Goal: Information Seeking & Learning: Learn about a topic

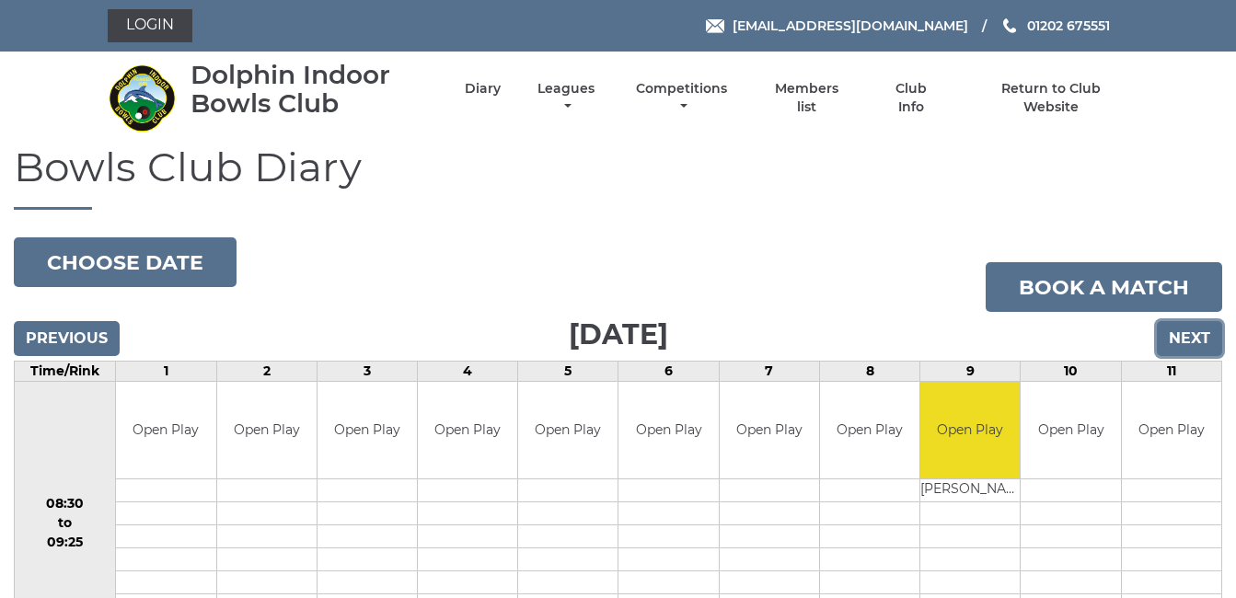
click at [1189, 331] on input "Next" at bounding box center [1189, 338] width 65 height 35
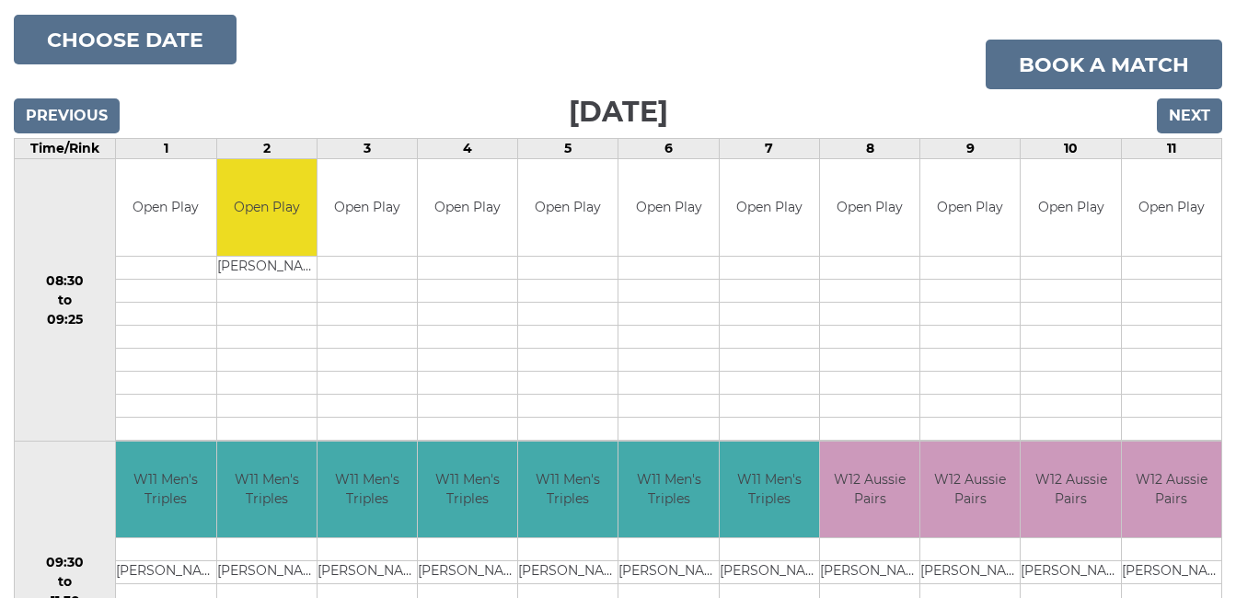
scroll to position [221, 0]
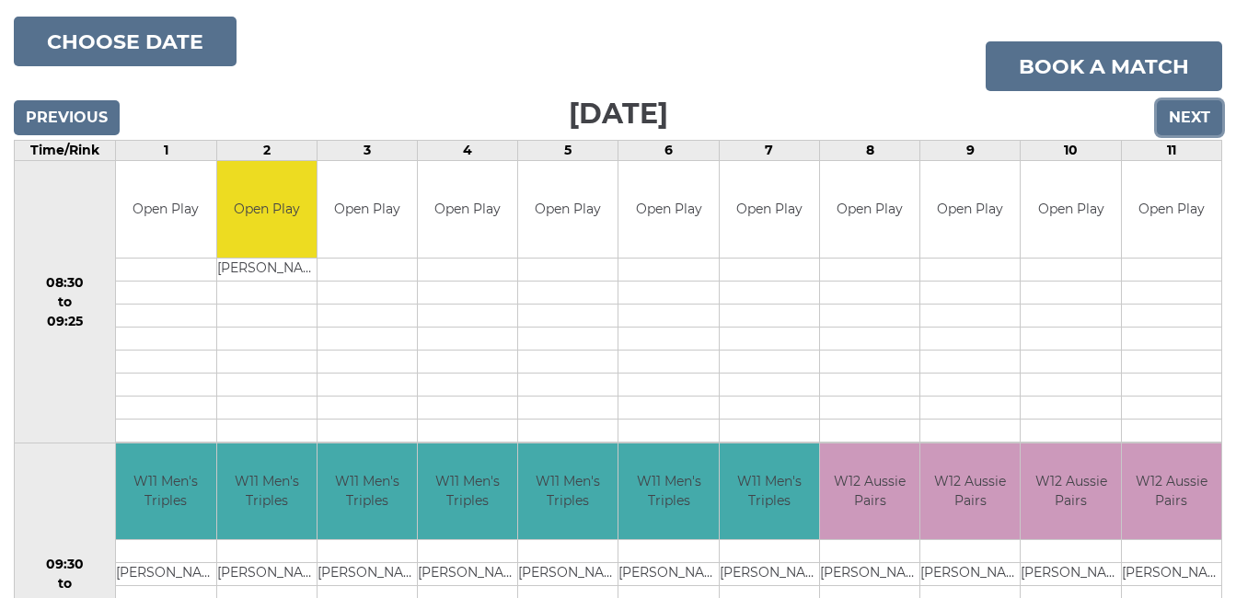
click at [1189, 111] on input "Next" at bounding box center [1189, 117] width 65 height 35
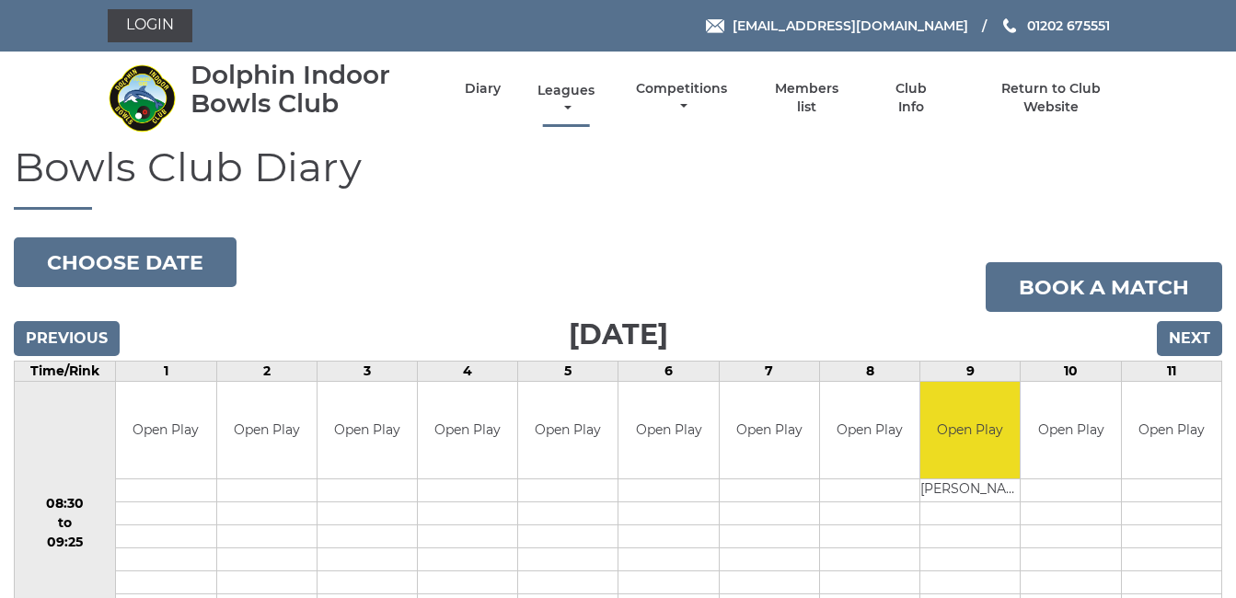
click at [565, 87] on link "Leagues" at bounding box center [566, 100] width 66 height 36
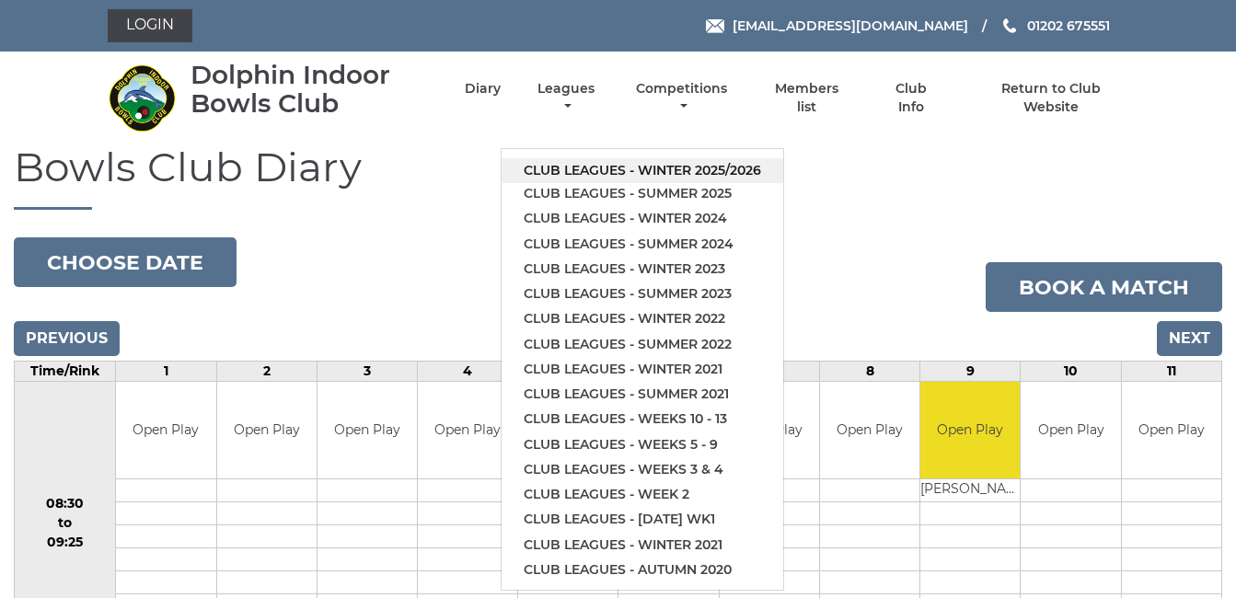
click at [672, 164] on link "Club leagues - Winter 2025/2026" at bounding box center [643, 170] width 282 height 25
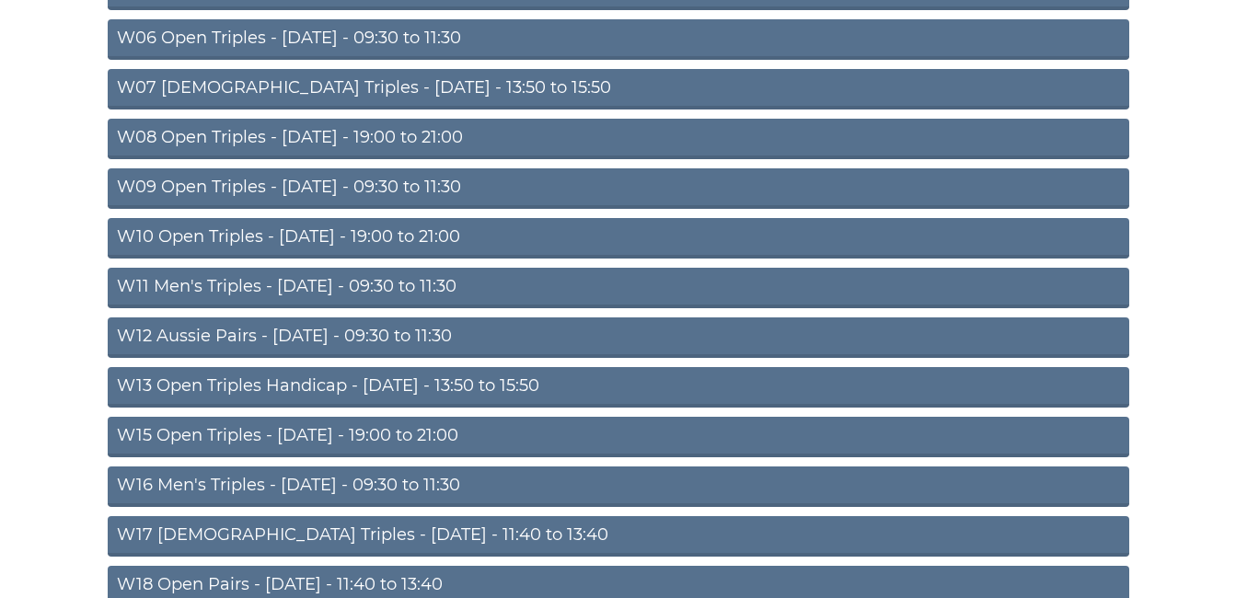
scroll to position [442, 0]
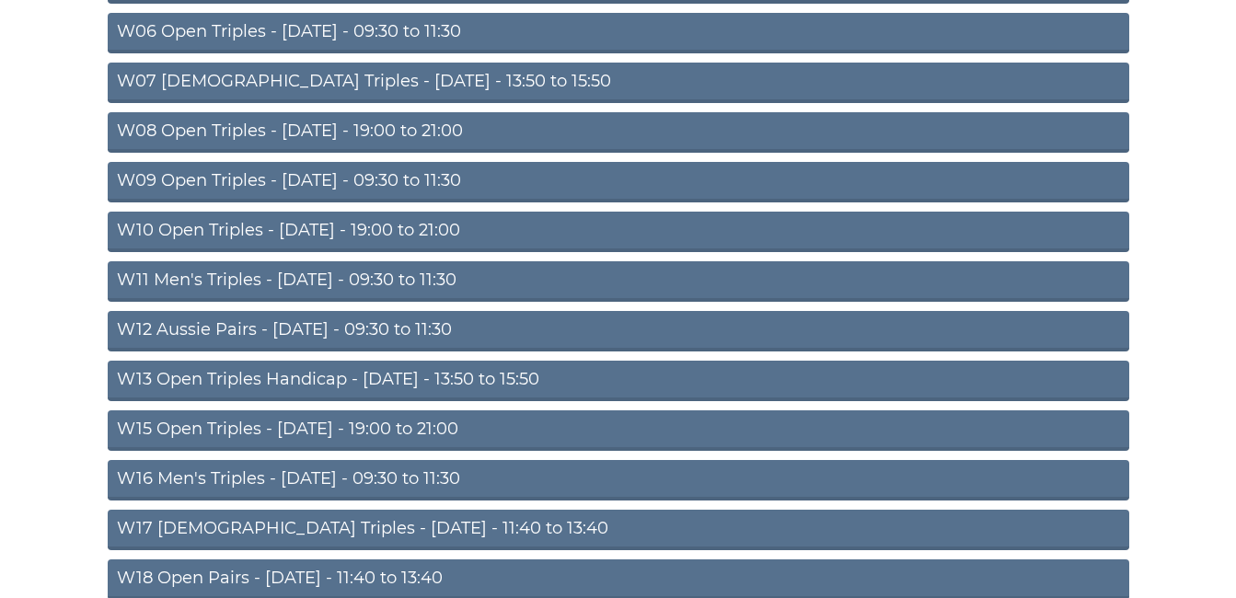
click at [332, 175] on link "W09 Open Triples - [DATE] - 09:30 to 11:30" at bounding box center [619, 182] width 1022 height 40
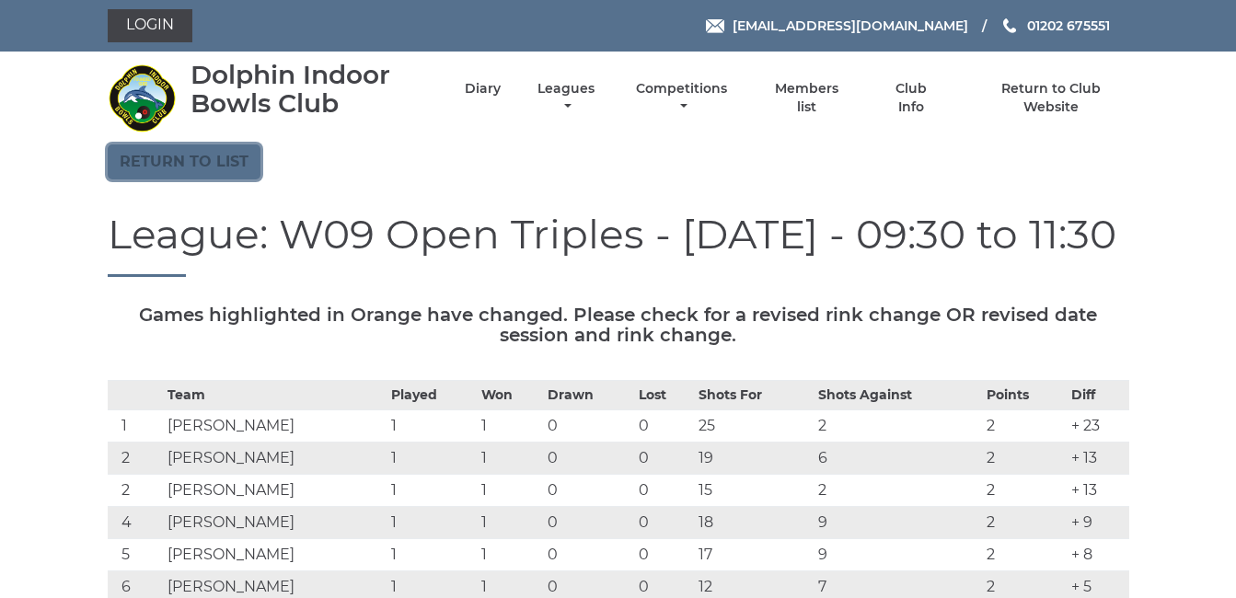
click at [185, 157] on link "Return to list" at bounding box center [184, 161] width 153 height 35
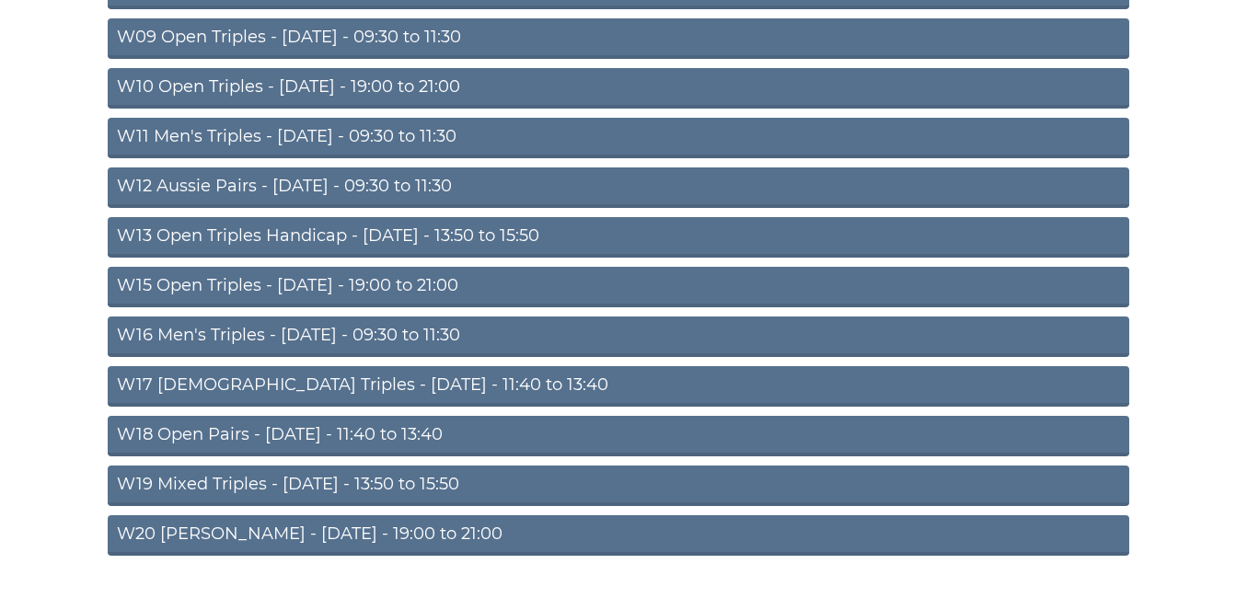
scroll to position [589, 0]
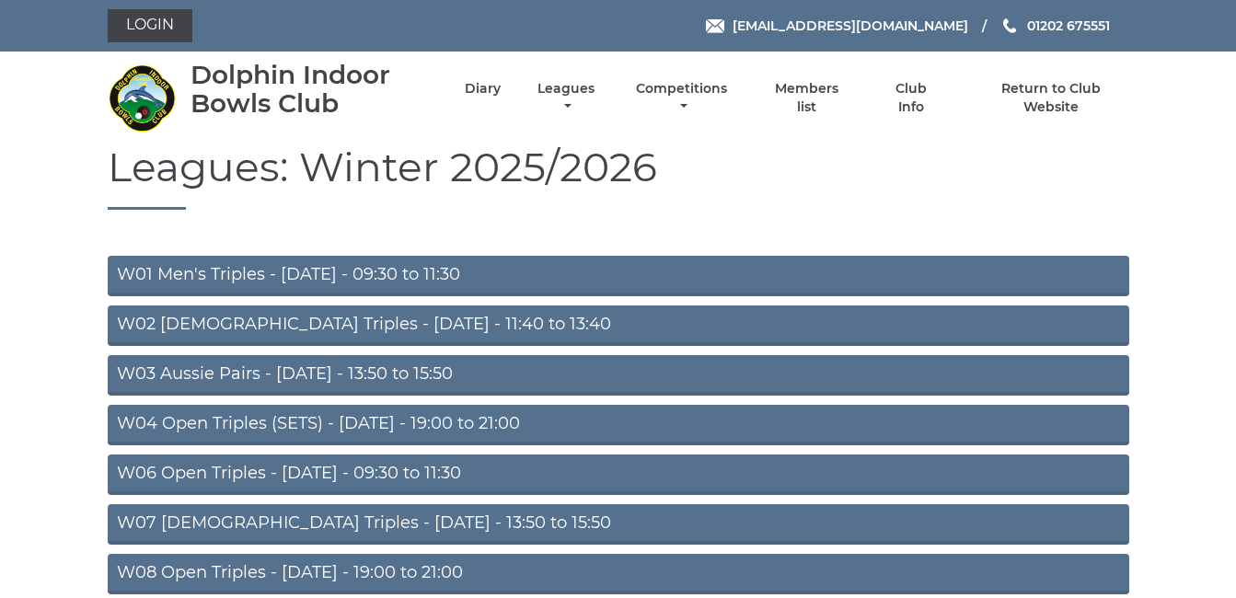
scroll to position [442, 0]
